Goal: Use online tool/utility

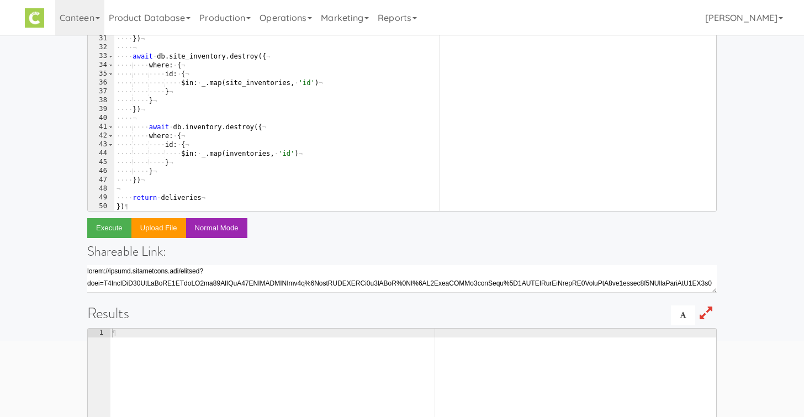
scroll to position [121, 0]
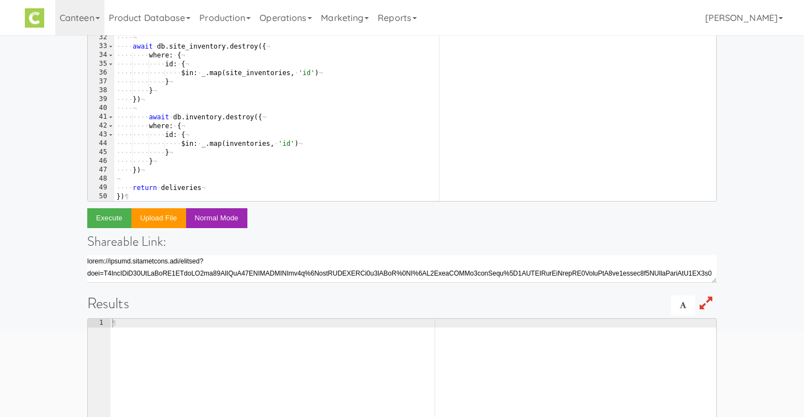
click at [594, 223] on div "26 27 28 29 30 31 32 33 34 35 36 37 38 39 40 41 42 43 44 45 46 47 48 49 50 ····…" at bounding box center [401, 260] width 629 height 558
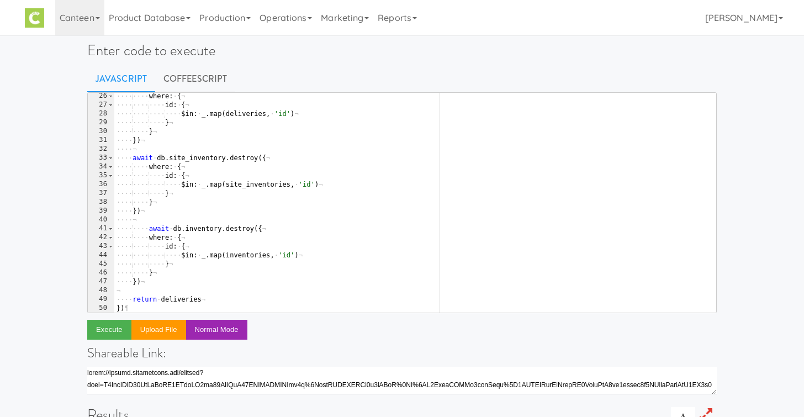
scroll to position [0, 0]
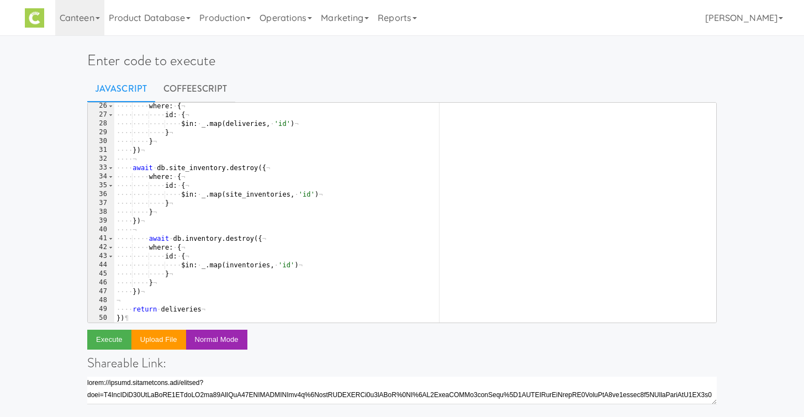
click at [427, 173] on div "···· ···· where : · { ¬ ···· ···· ···· id : · { ¬ ···· ···· ···· ···· $in : · _…" at bounding box center [415, 220] width 602 height 237
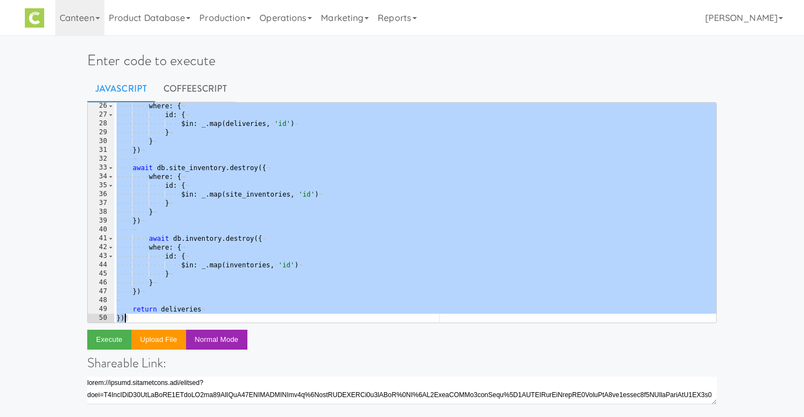
click at [189, 274] on div "···· ···· where : · { ¬ ···· ···· ···· id : · { ¬ ···· ···· ···· ···· $in : · _…" at bounding box center [415, 220] width 602 height 237
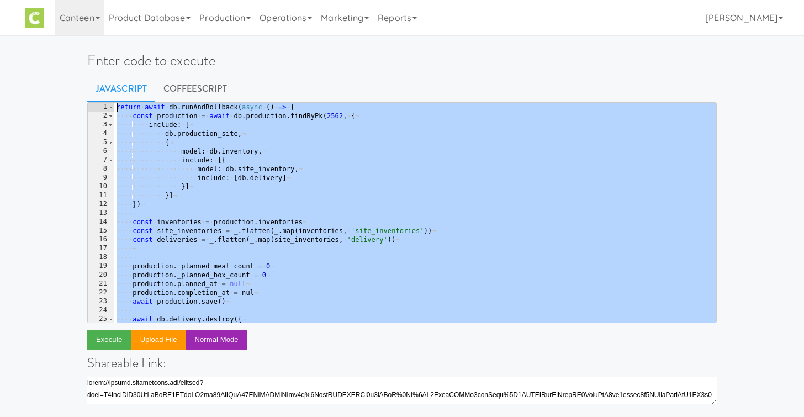
drag, startPoint x: 152, startPoint y: 317, endPoint x: 105, endPoint y: 107, distance: 215.6
click at [105, 107] on pre "} 1 2 3 4 5 6 7 8 9 10 11 12 13 14 15 16 17 18 19 20 21 22 23 24 25 26 return ·…" at bounding box center [401, 212] width 629 height 221
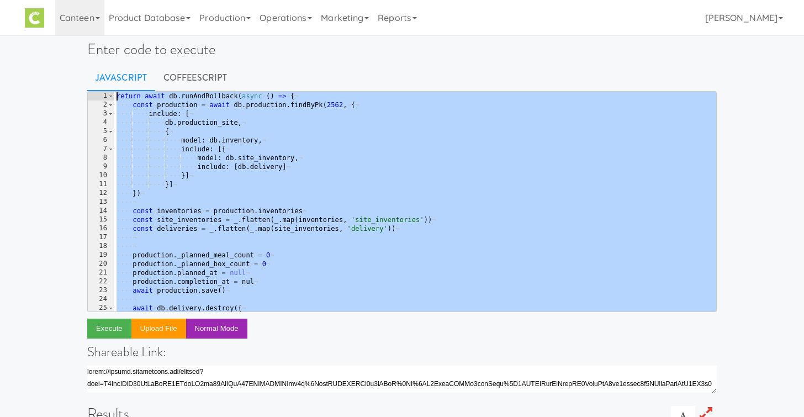
scroll to position [6, 0]
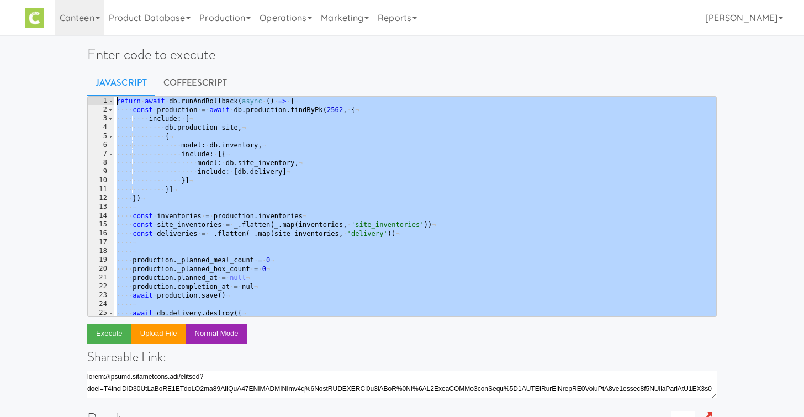
click at [250, 156] on div "return · await · db . runAndRollback ( async · ( ) · => · { ¬ ···· const · prod…" at bounding box center [415, 215] width 602 height 237
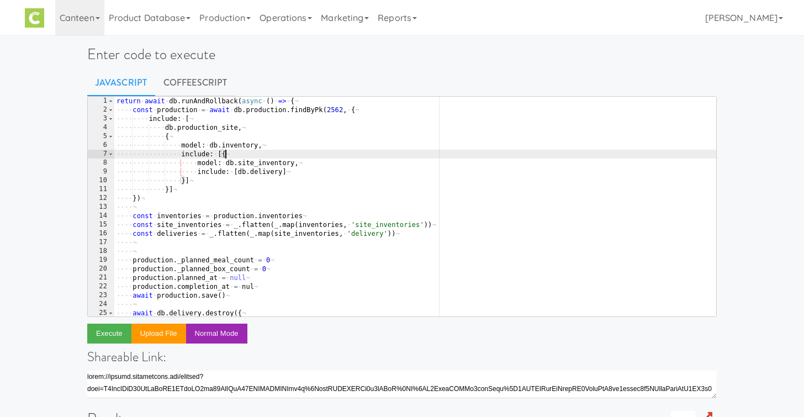
click at [249, 104] on div "return · await · db . runAndRollback ( async · ( ) · => · { ¬ ···· const · prod…" at bounding box center [415, 215] width 602 height 237
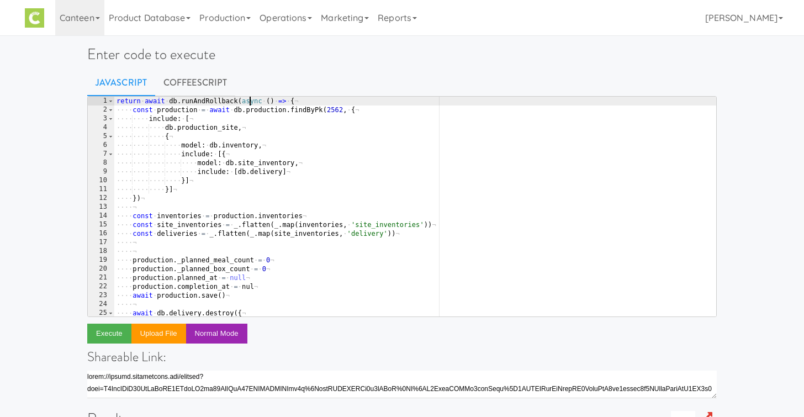
click at [249, 104] on div "return · await · db . runAndRollback ( async · ( ) · => · { ¬ ···· const · prod…" at bounding box center [415, 215] width 602 height 237
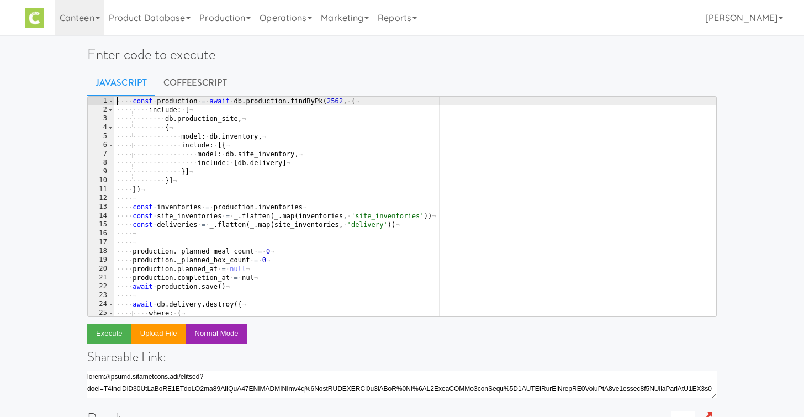
type textarea "return await db.runAndRollback(async () => { const production = await db.produc…"
